Goal: Information Seeking & Learning: Learn about a topic

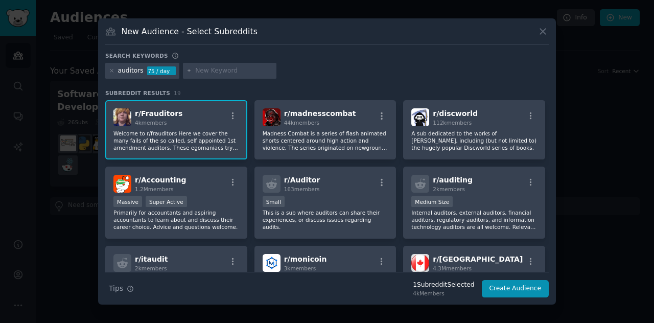
click at [352, 71] on div "auditors 75 / day" at bounding box center [327, 73] width 444 height 20
drag, startPoint x: 182, startPoint y: 116, endPoint x: 135, endPoint y: 115, distance: 47.0
click at [135, 115] on div "r/ Frauditors 4k members" at bounding box center [176, 117] width 126 height 18
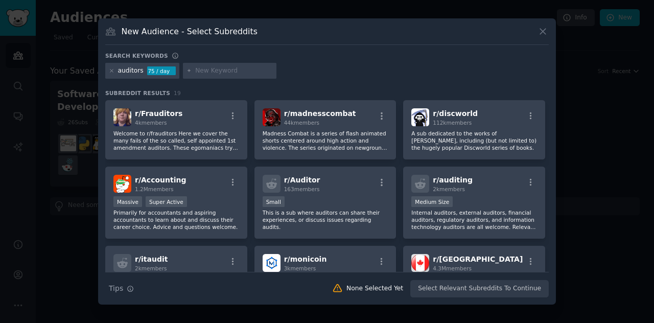
click at [388, 59] on div "Search keywords" at bounding box center [327, 57] width 444 height 11
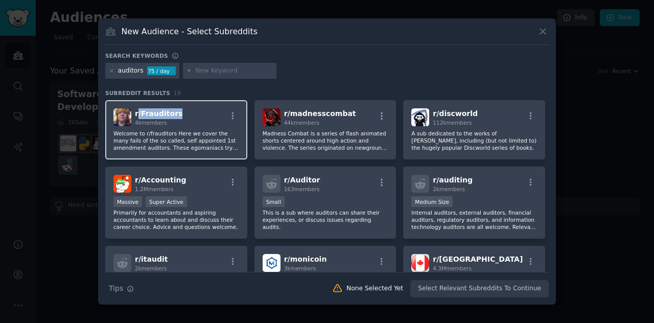
drag, startPoint x: 182, startPoint y: 115, endPoint x: 137, endPoint y: 114, distance: 45.5
click at [137, 114] on div "r/ Frauditors 4k members" at bounding box center [176, 117] width 126 height 18
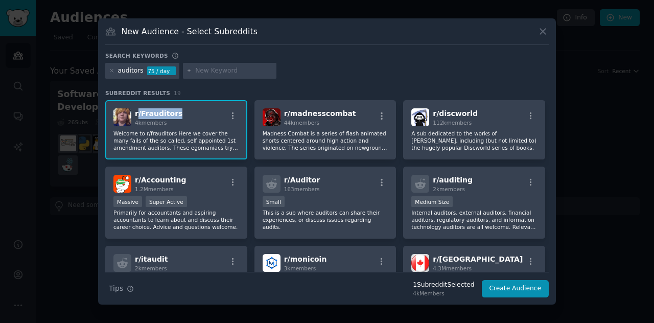
copy span "/ Frauditors"
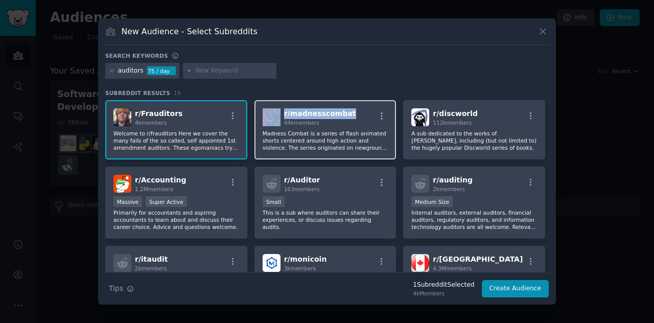
drag, startPoint x: 347, startPoint y: 112, endPoint x: 278, endPoint y: 117, distance: 69.1
click at [278, 117] on div "r/ madnesscombat 44k members" at bounding box center [326, 117] width 126 height 18
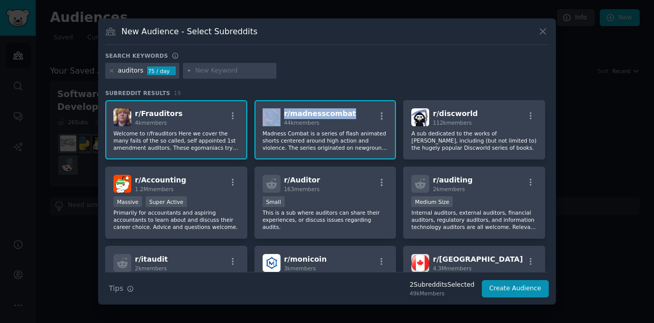
copy div "r/ madnesscombat"
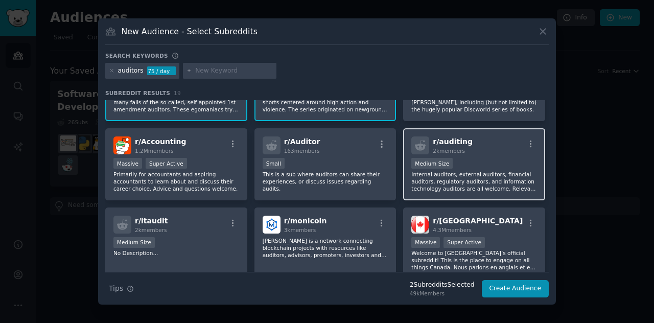
scroll to position [51, 0]
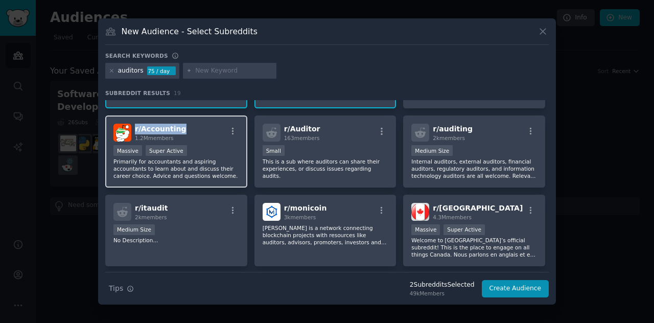
drag, startPoint x: 184, startPoint y: 127, endPoint x: 134, endPoint y: 130, distance: 50.7
click at [134, 130] on div "r/ Accounting 1.2M members" at bounding box center [176, 133] width 126 height 18
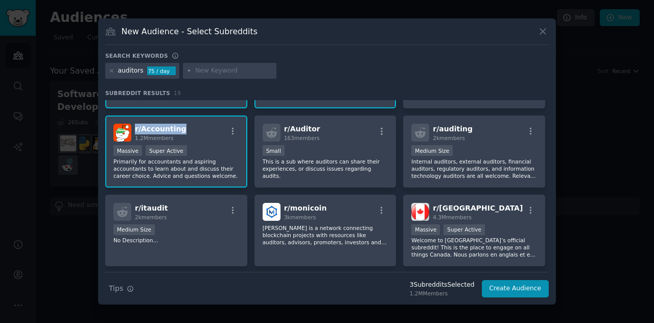
copy span "r/ Accounting"
